Goal: Navigation & Orientation: Find specific page/section

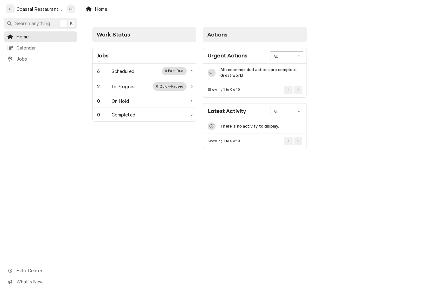
click at [152, 90] on div "2 In Progress 0 Quick-Paused" at bounding box center [144, 86] width 103 height 15
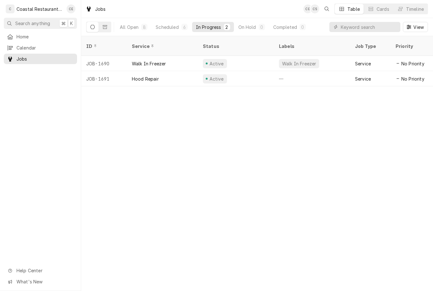
click at [45, 35] on span "Home" at bounding box center [44, 36] width 57 height 7
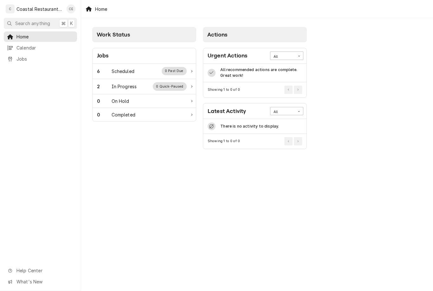
click at [143, 69] on div "6 Scheduled 0 Past Due" at bounding box center [142, 71] width 90 height 8
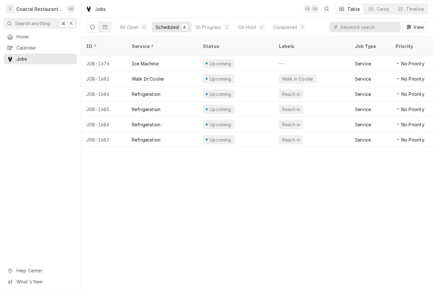
click at [154, 91] on div "Refrigeration" at bounding box center [146, 94] width 29 height 7
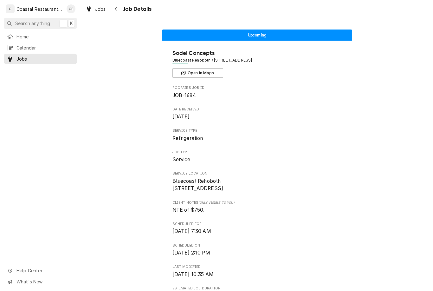
click at [31, 28] on button "Search anything ⌘ K" at bounding box center [40, 23] width 73 height 11
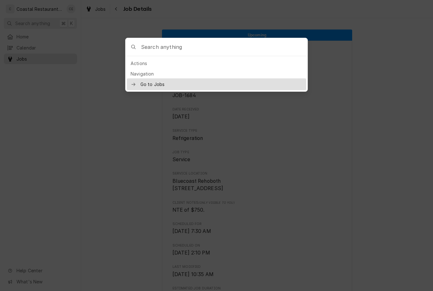
click at [66, 81] on div at bounding box center [216, 145] width 433 height 291
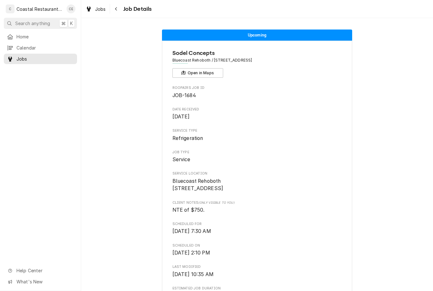
click at [35, 36] on span "Home" at bounding box center [44, 36] width 57 height 7
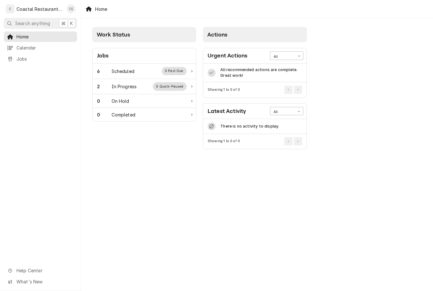
click at [134, 76] on div "6 Scheduled 0 Past Due" at bounding box center [144, 71] width 103 height 15
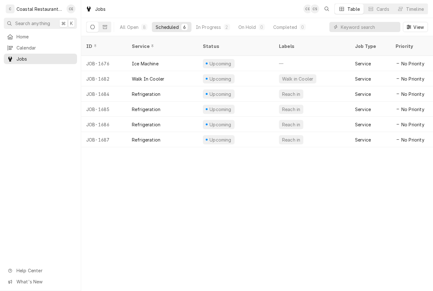
click at [317, 134] on div "Reach in" at bounding box center [312, 139] width 76 height 15
click at [172, 119] on div "Refrigeration" at bounding box center [162, 124] width 71 height 15
click at [172, 101] on div "Refrigeration" at bounding box center [162, 108] width 71 height 15
click at [170, 86] on div "Refrigeration" at bounding box center [162, 93] width 71 height 15
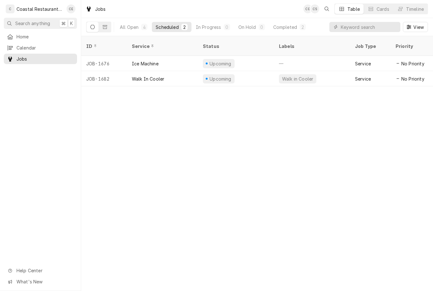
click at [40, 33] on span "Home" at bounding box center [44, 36] width 57 height 7
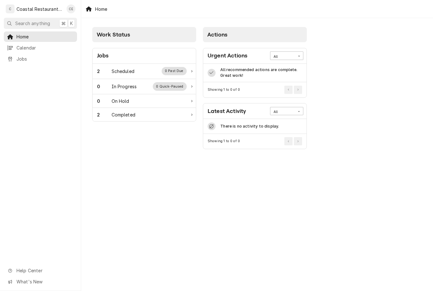
click at [130, 71] on div "Scheduled" at bounding box center [123, 71] width 23 height 7
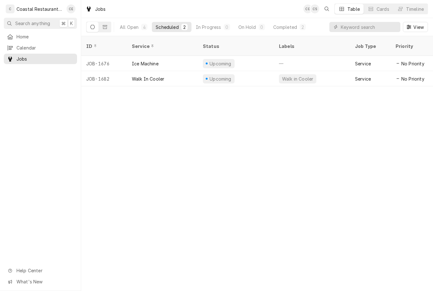
click at [156, 56] on div "Ice Machine" at bounding box center [162, 63] width 71 height 15
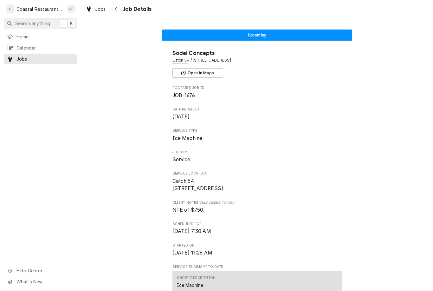
click at [40, 37] on span "Home" at bounding box center [44, 36] width 57 height 7
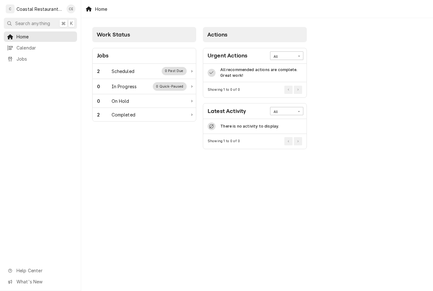
click at [143, 71] on div "2 Scheduled 0 Past Due" at bounding box center [142, 71] width 90 height 8
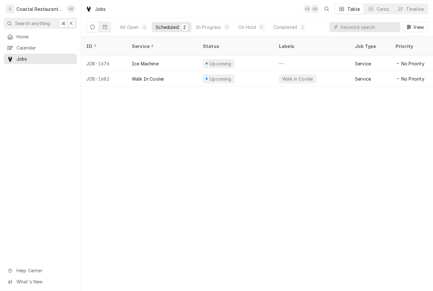
click at [176, 73] on div "Walk In Cooler" at bounding box center [162, 78] width 71 height 15
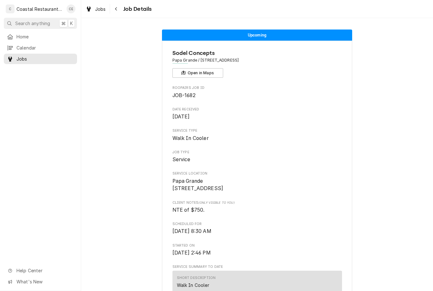
click at [36, 33] on span "Home" at bounding box center [44, 36] width 57 height 7
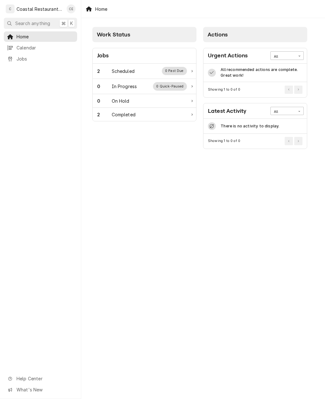
click at [120, 72] on div "Scheduled" at bounding box center [123, 71] width 23 height 7
